Goal: Information Seeking & Learning: Learn about a topic

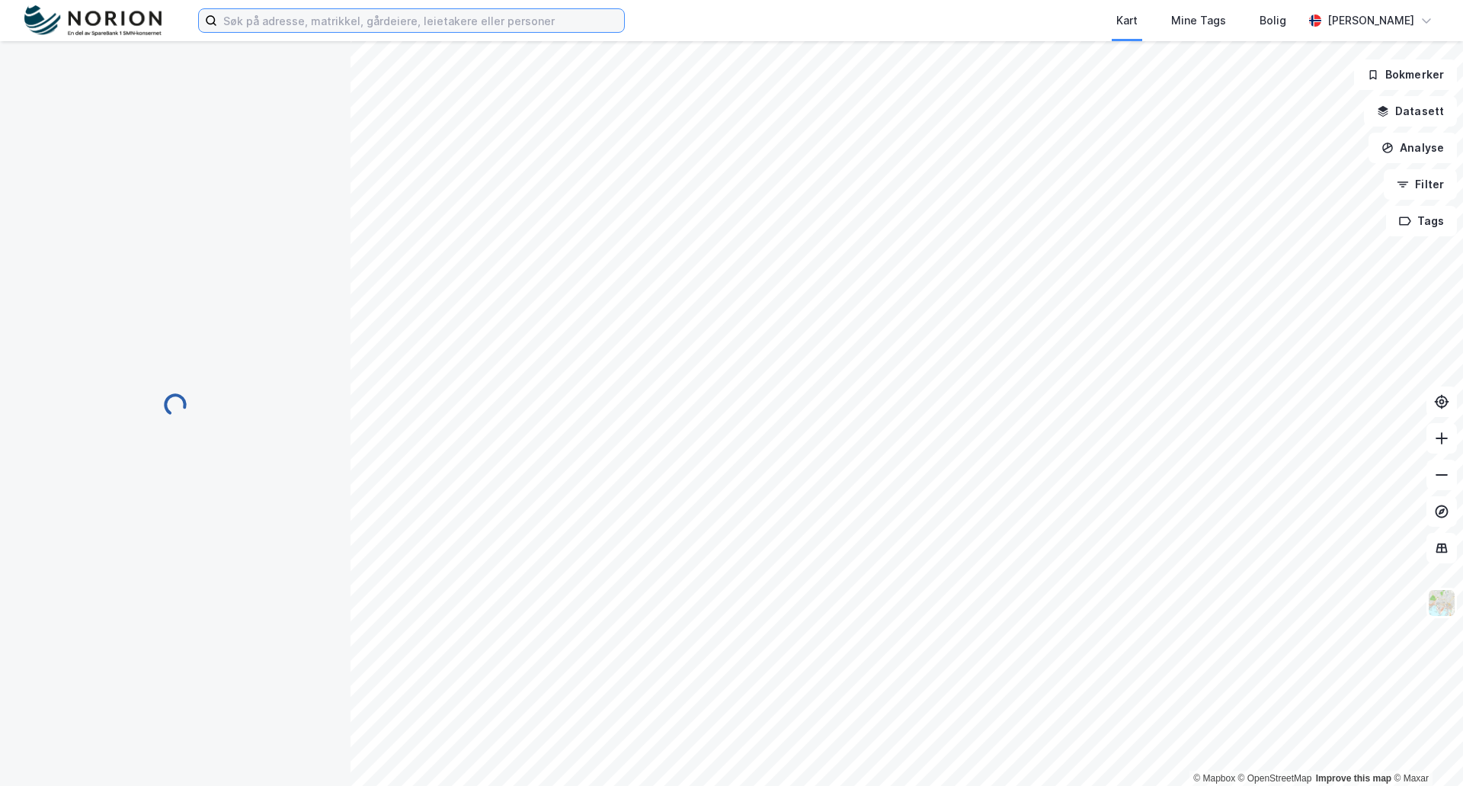
click at [280, 15] on input at bounding box center [420, 20] width 407 height 23
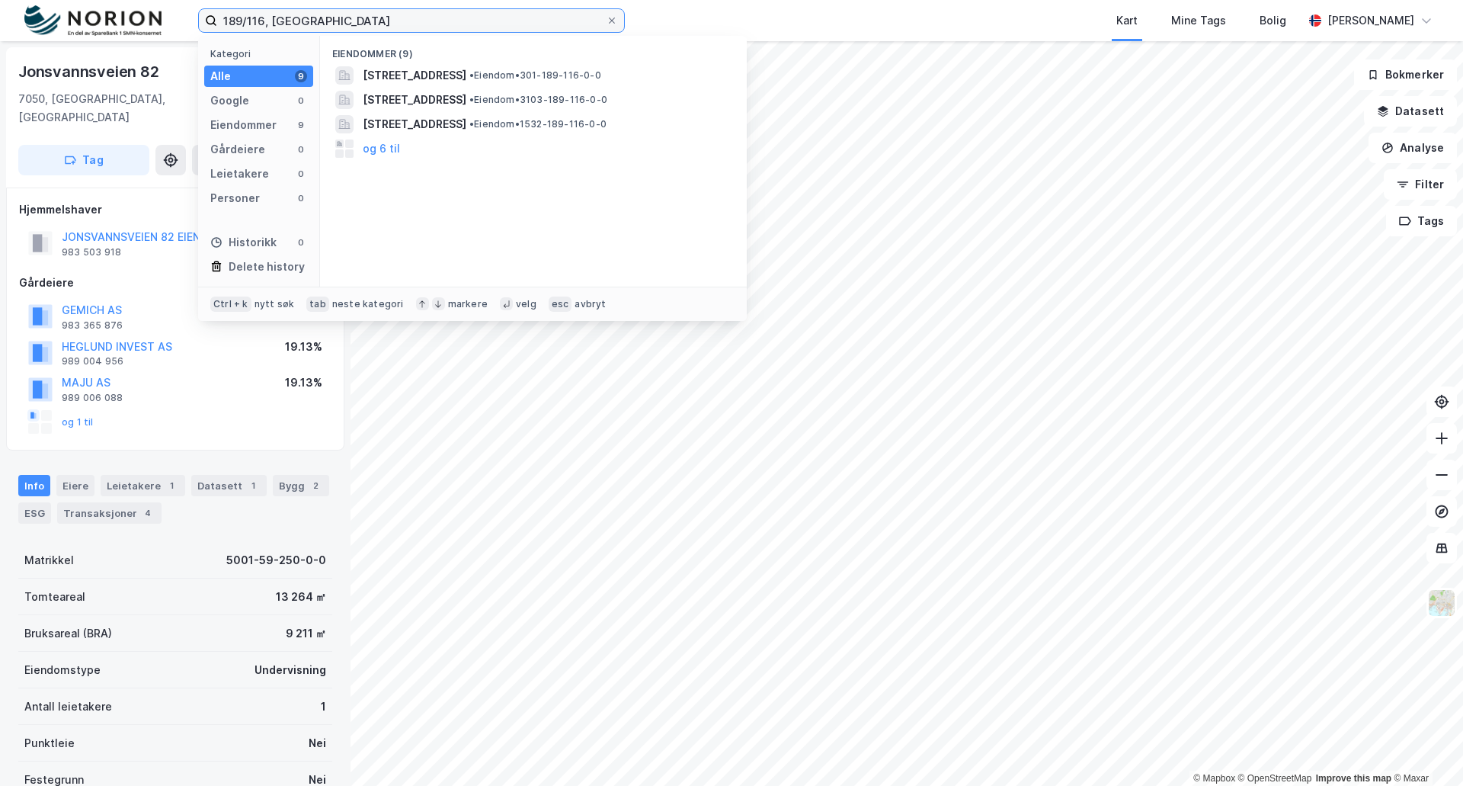
type input "189/116, [GEOGRAPHIC_DATA]"
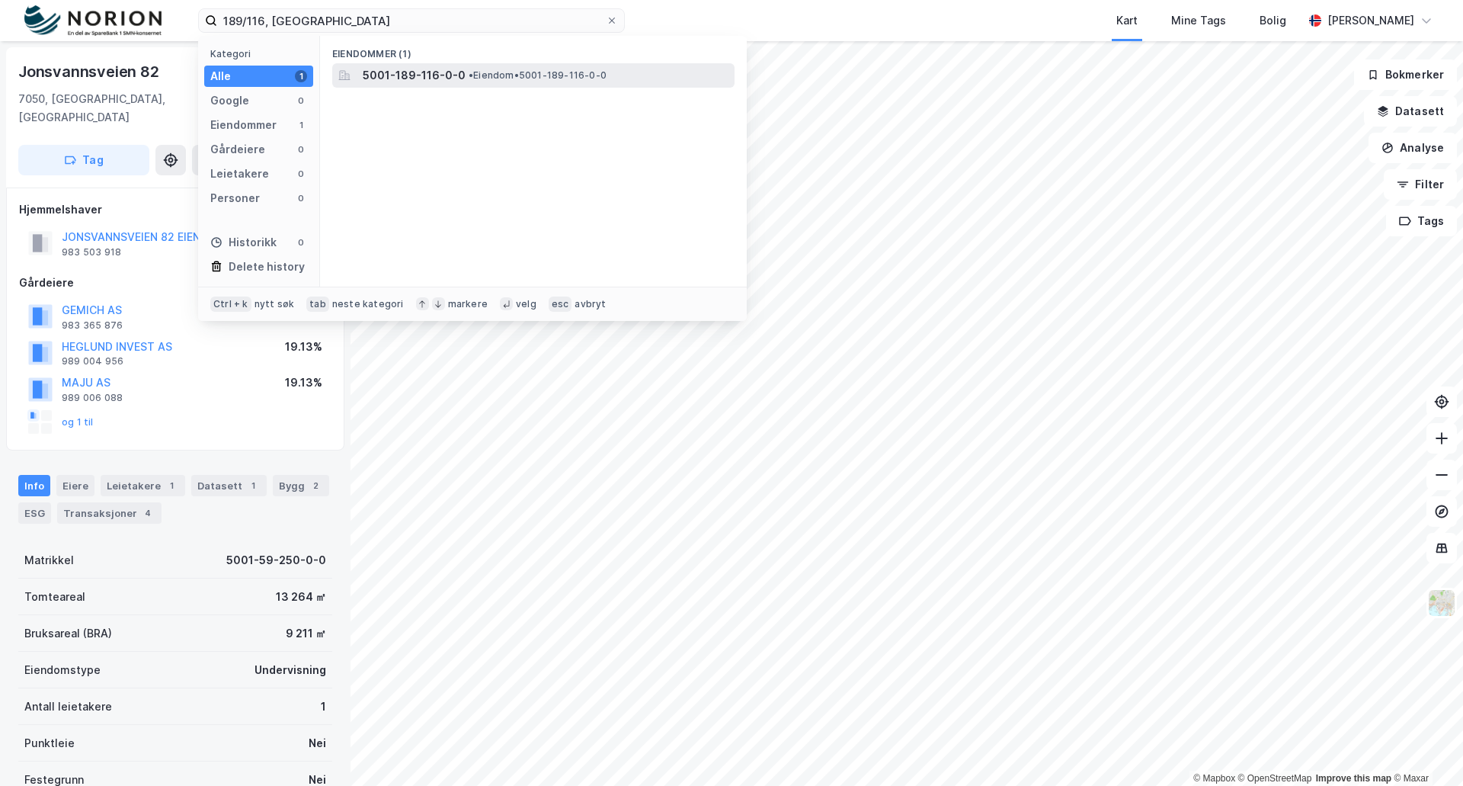
click at [393, 75] on span "5001-189-116-0-0" at bounding box center [414, 75] width 103 height 18
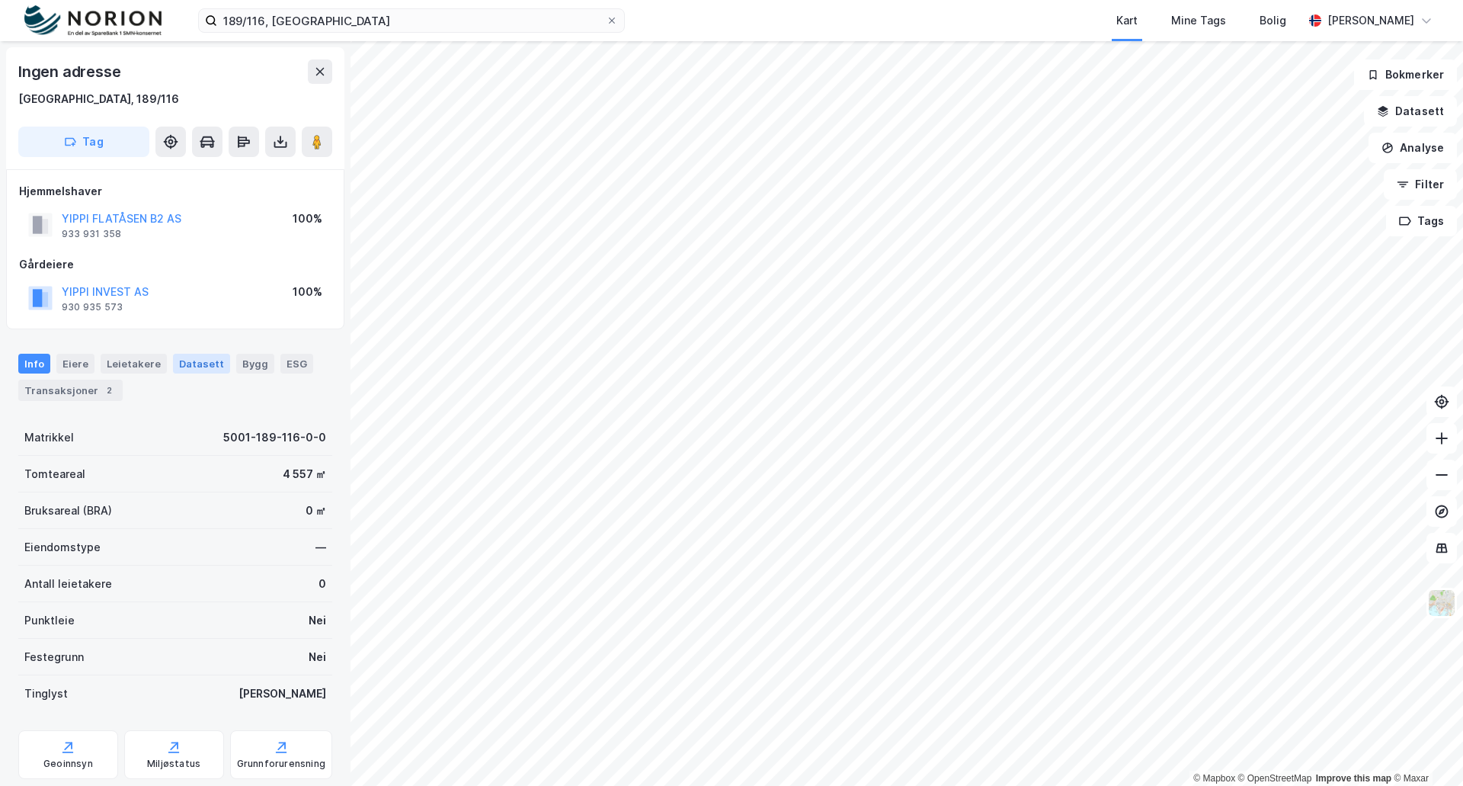
click at [192, 367] on div "Datasett" at bounding box center [201, 364] width 57 height 20
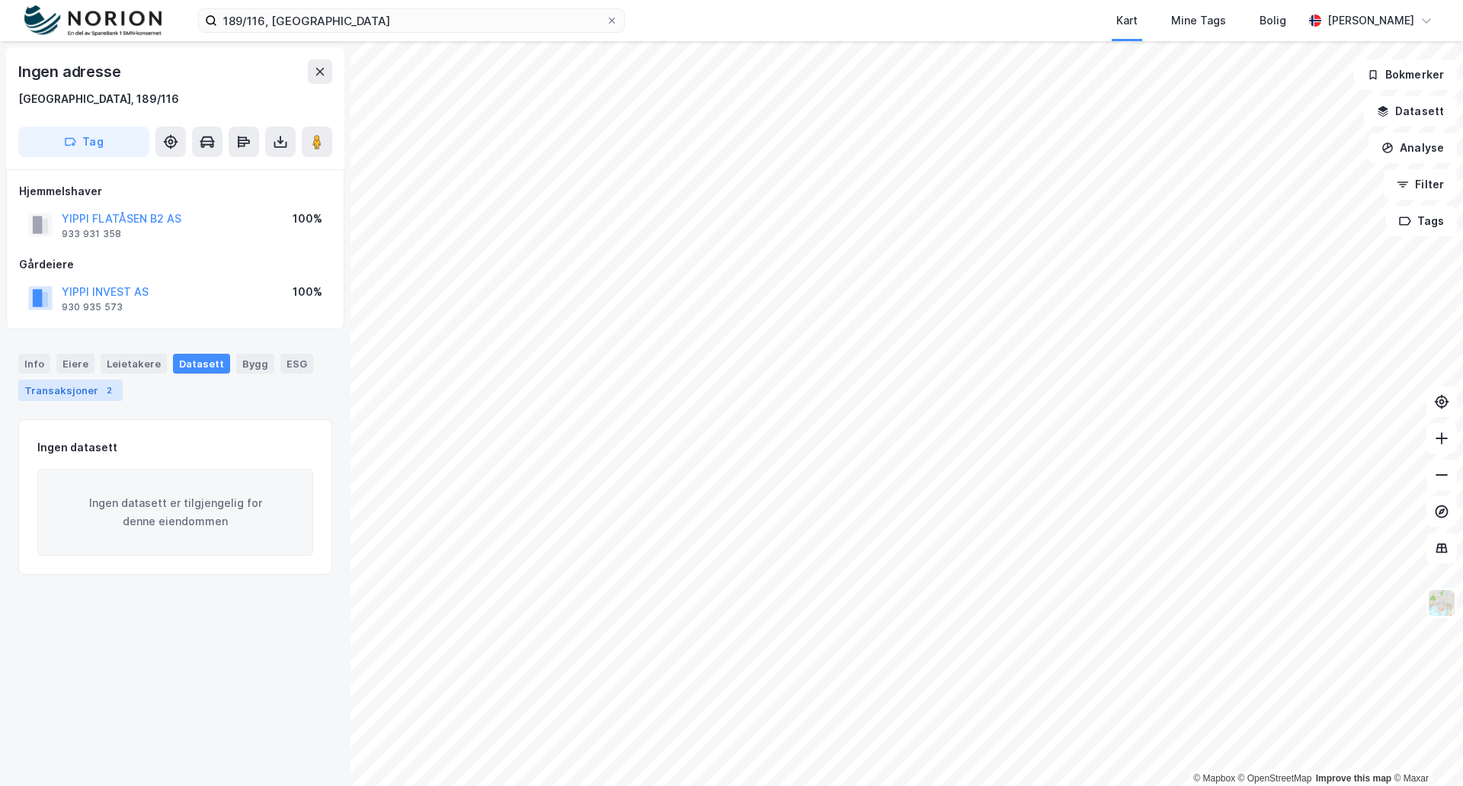
click at [43, 386] on div "Transaksjoner 2" at bounding box center [70, 389] width 104 height 21
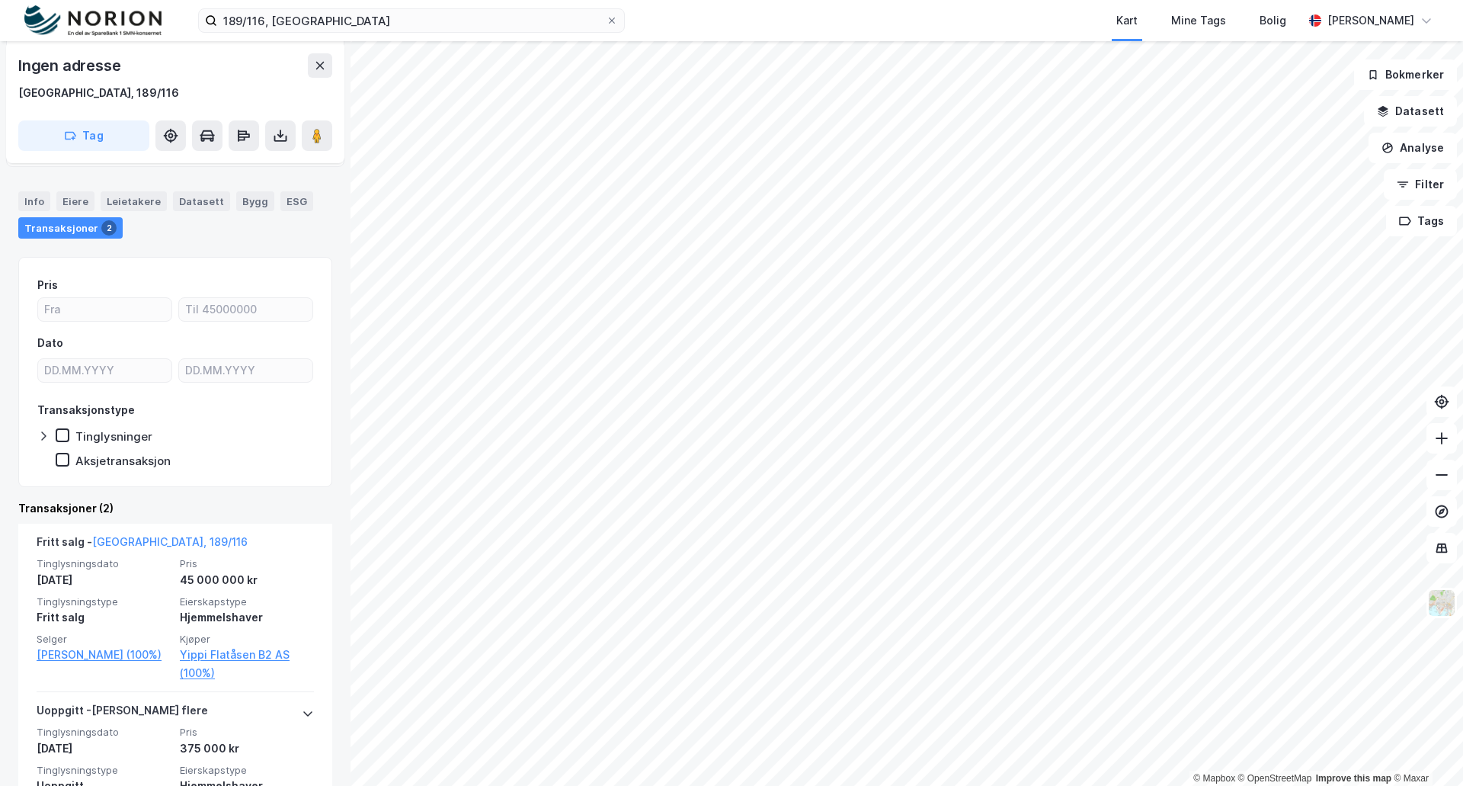
scroll to position [229, 0]
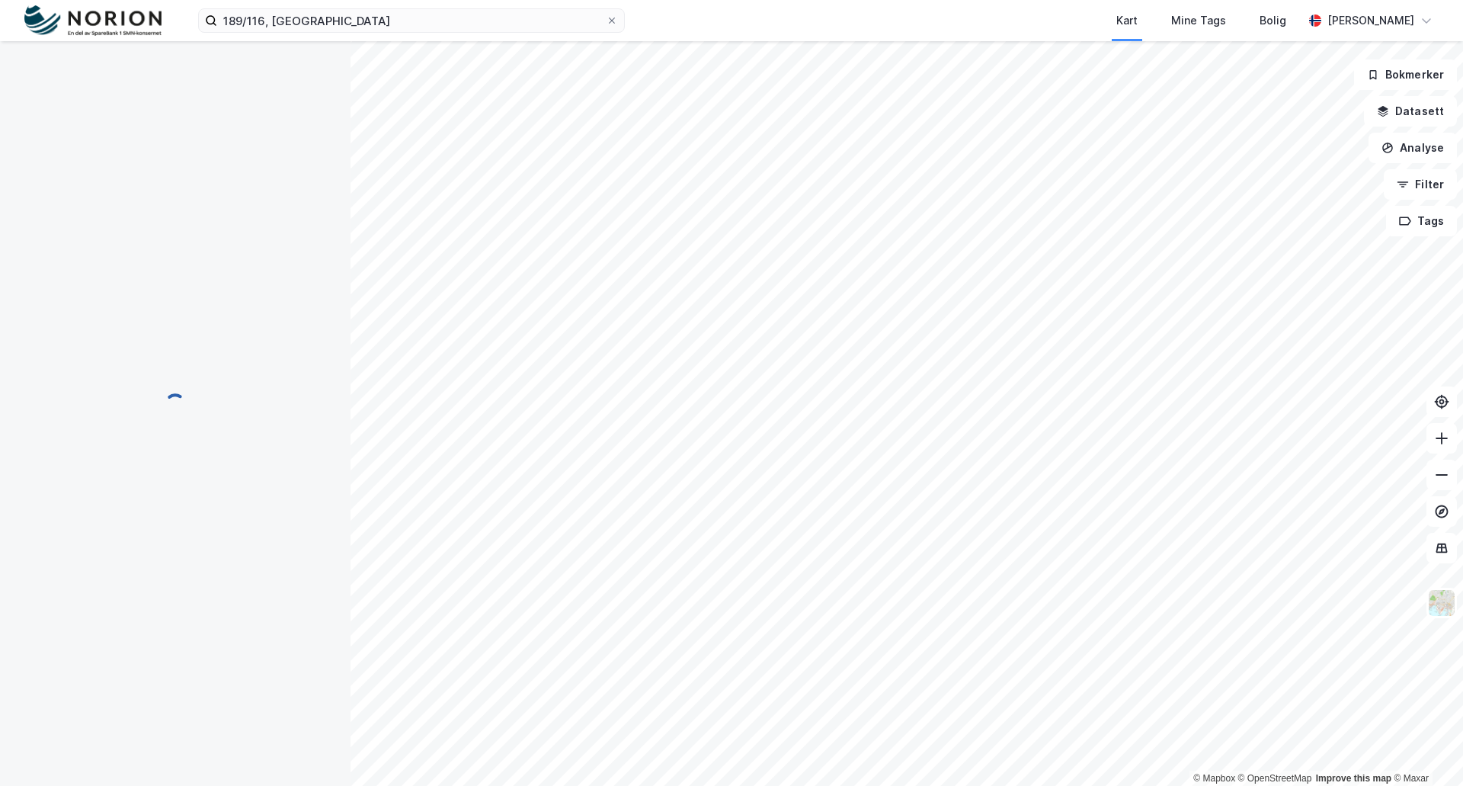
scroll to position [22, 0]
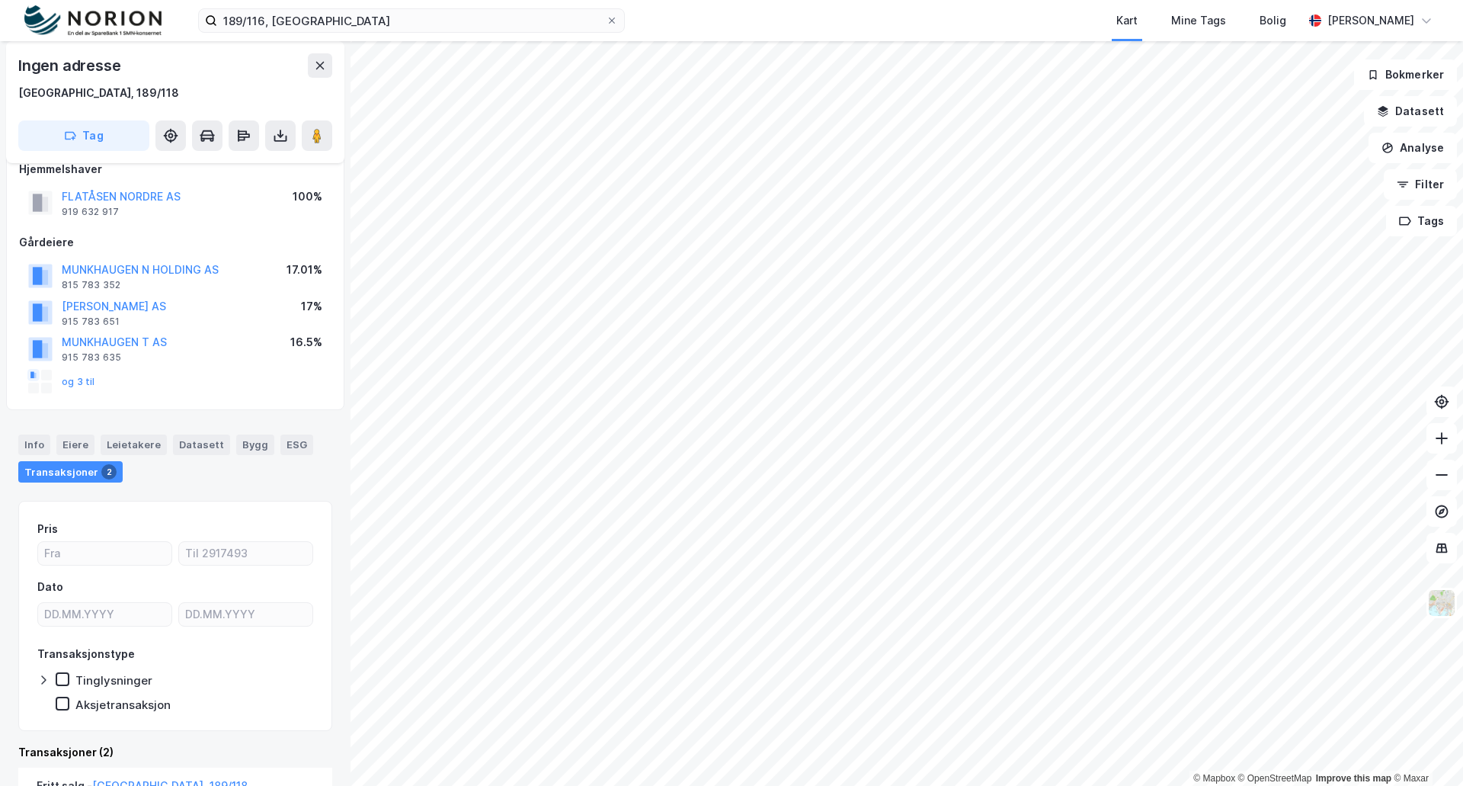
click at [56, 471] on div "Transaksjoner 2" at bounding box center [70, 471] width 104 height 21
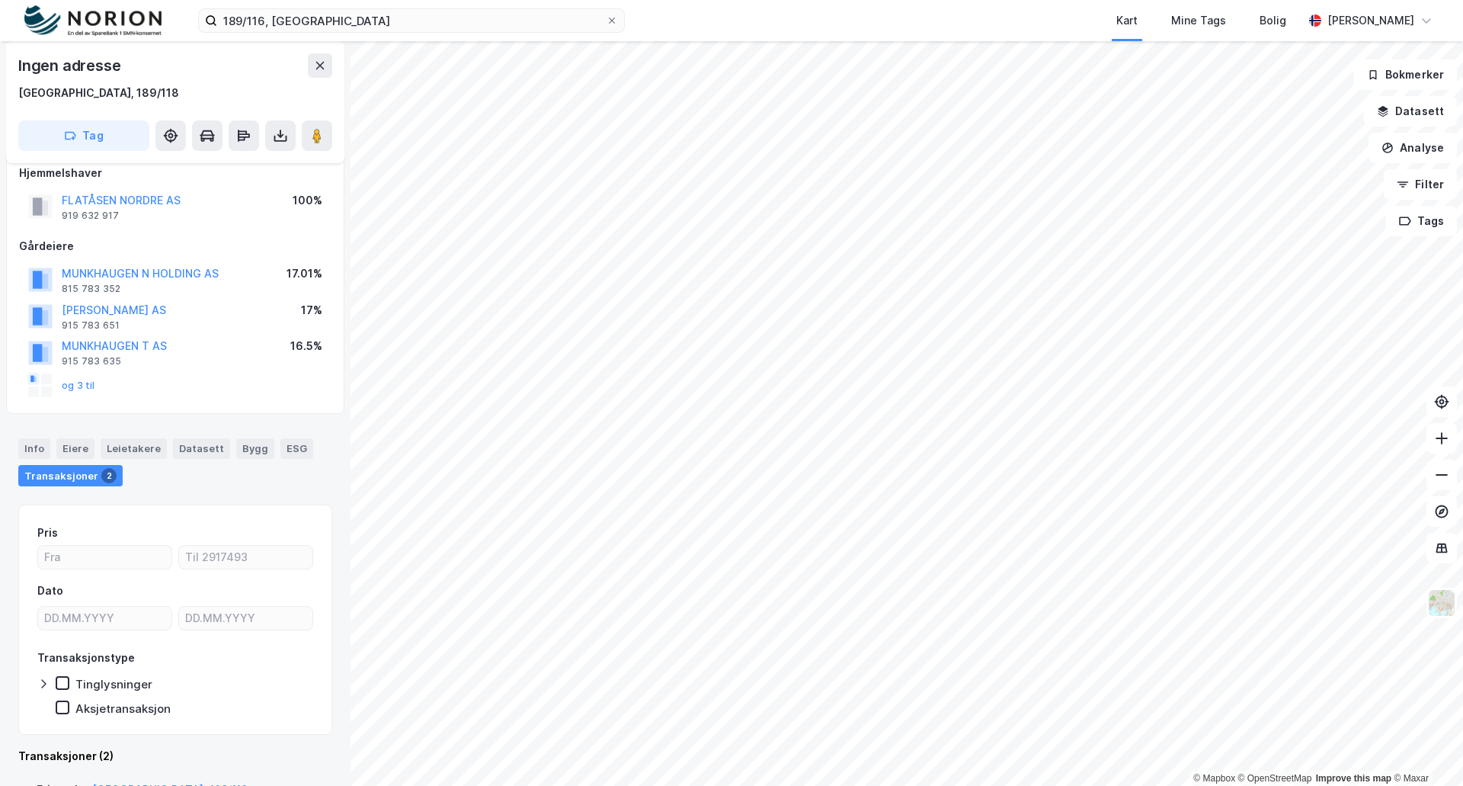
scroll to position [0, 0]
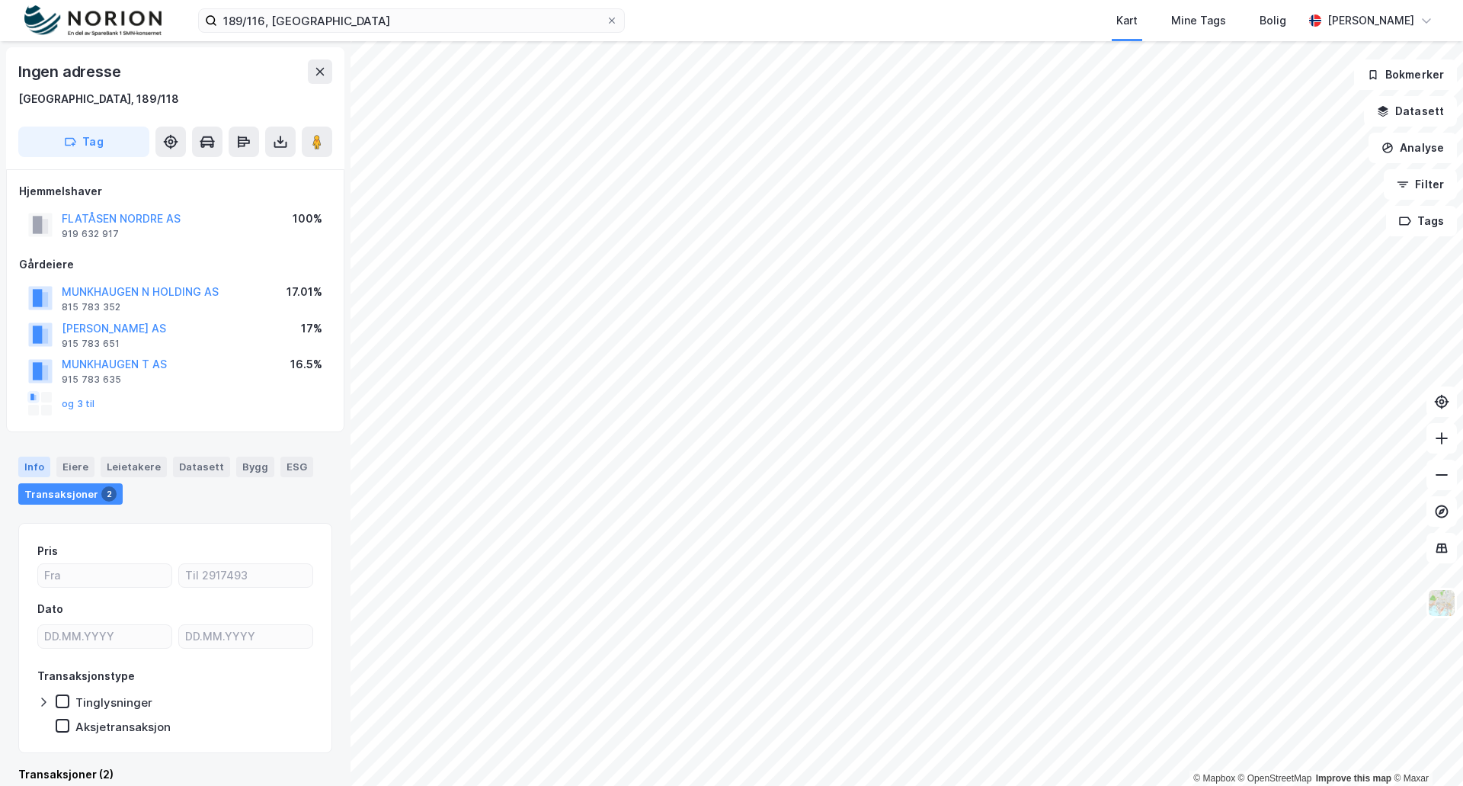
drag, startPoint x: 20, startPoint y: 465, endPoint x: 30, endPoint y: 466, distance: 10.0
click at [20, 465] on div "Info" at bounding box center [34, 466] width 32 height 20
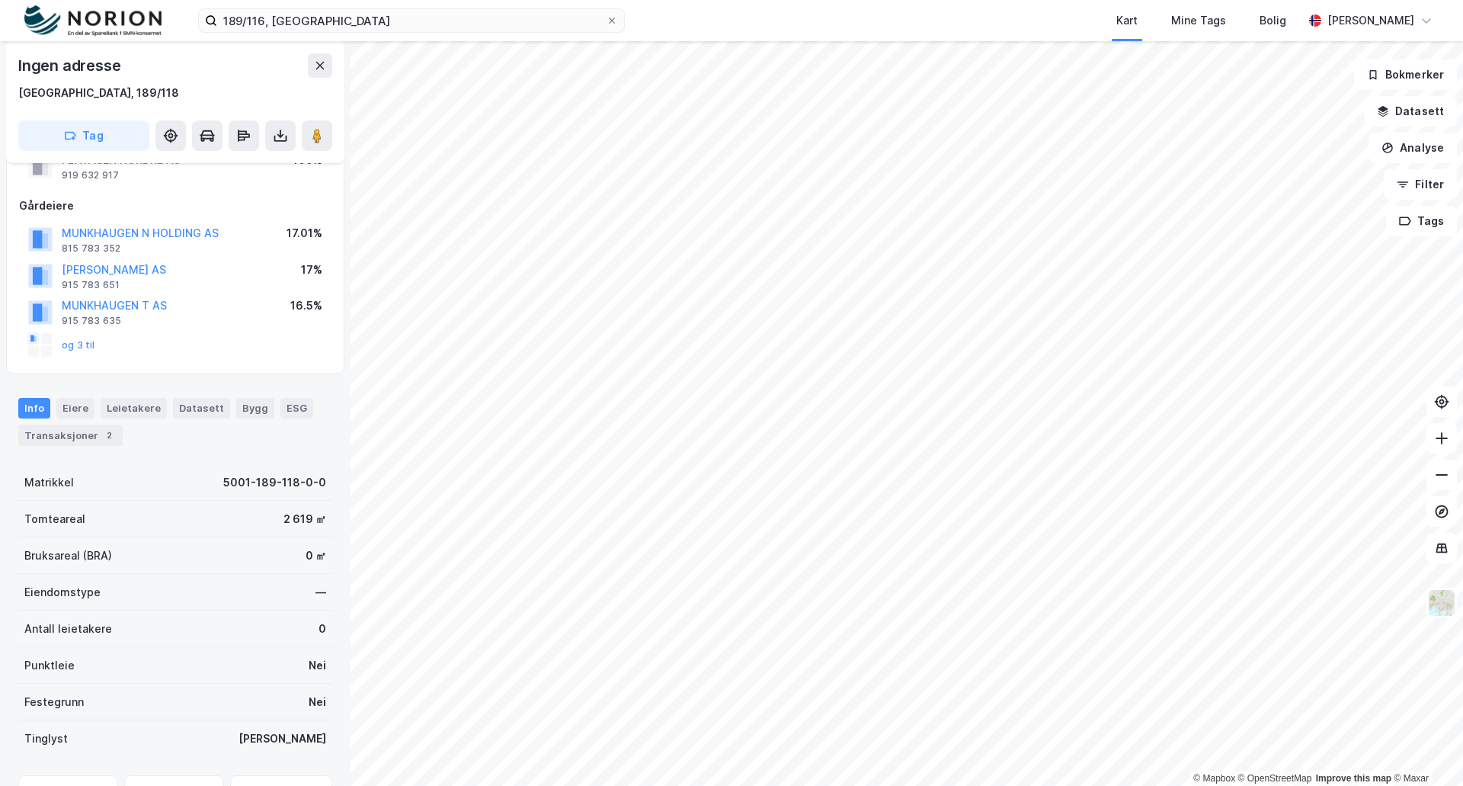
scroll to position [229, 0]
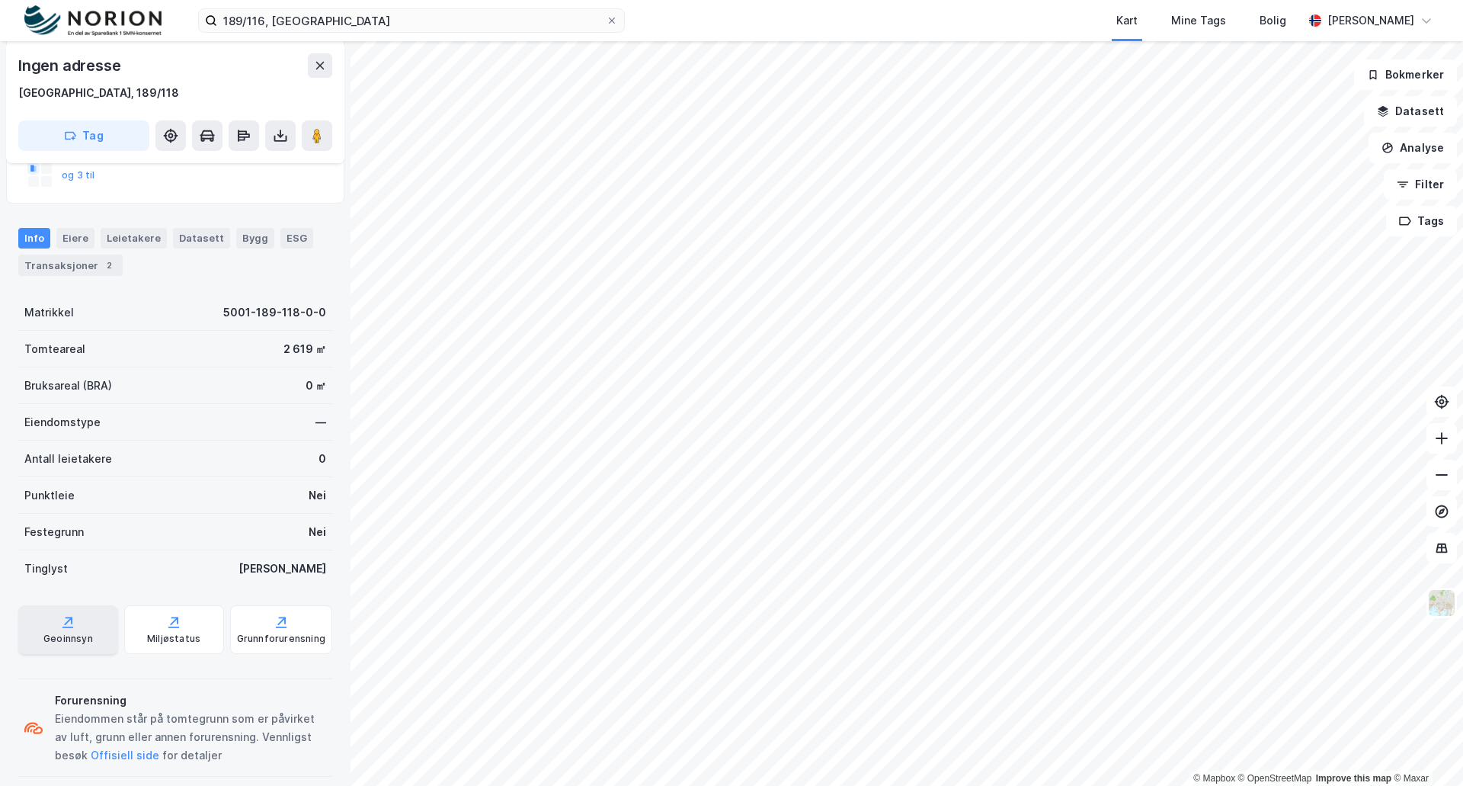
click at [62, 629] on div "Geoinnsyn" at bounding box center [68, 629] width 100 height 49
